Goal: Transaction & Acquisition: Purchase product/service

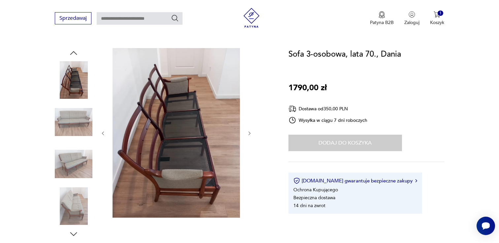
scroll to position [62, 0]
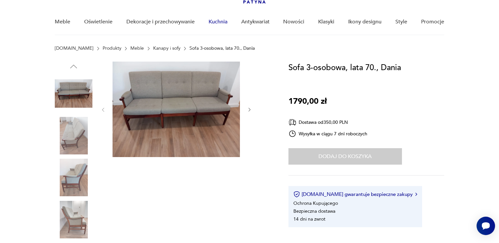
scroll to position [47, 0]
click at [78, 170] on img at bounding box center [74, 178] width 38 height 38
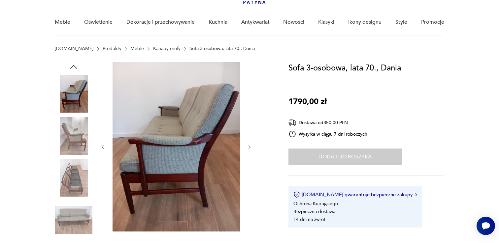
click at [79, 214] on img at bounding box center [74, 221] width 38 height 38
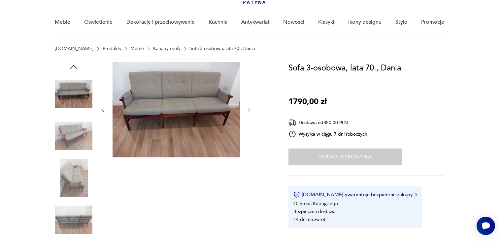
scroll to position [0, 0]
